Goal: Find specific page/section: Find specific page/section

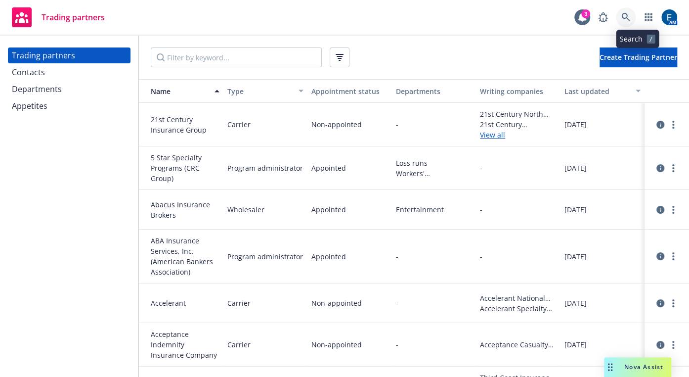
click at [632, 13] on link at bounding box center [626, 17] width 20 height 20
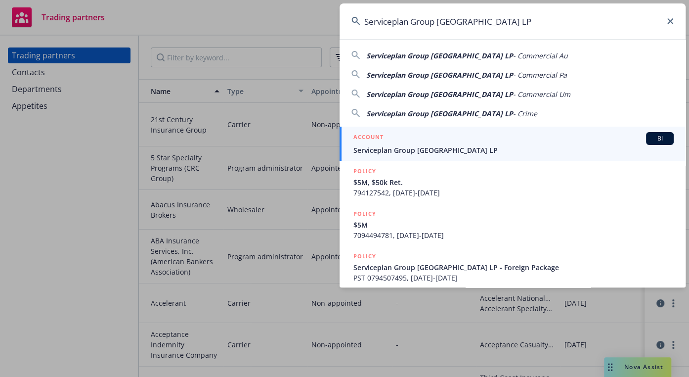
type input "Serviceplan Group [GEOGRAPHIC_DATA] LP"
click at [424, 145] on span "Serviceplan Group [GEOGRAPHIC_DATA] LP" at bounding box center [513, 150] width 320 height 10
